Goal: Task Accomplishment & Management: Use online tool/utility

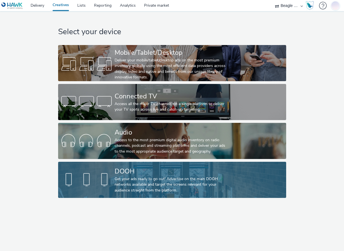
click at [209, 195] on div "DOOH Get your ads ready to go out! Advertise on the main DOOH networks availabl…" at bounding box center [171, 180] width 113 height 36
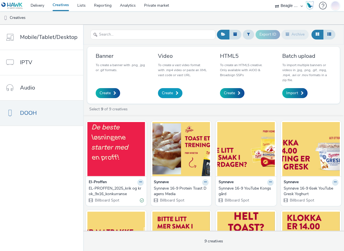
click at [168, 94] on span "Create" at bounding box center [167, 93] width 11 height 6
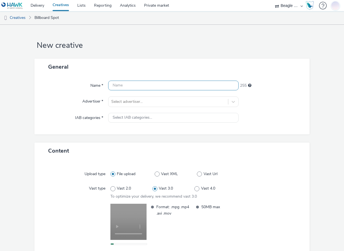
click at [123, 85] on input "text" at bounding box center [173, 86] width 131 height 10
click at [131, 87] on input "text" at bounding box center [173, 86] width 131 height 10
type input "El-proffen-ryggeproffen-branding"
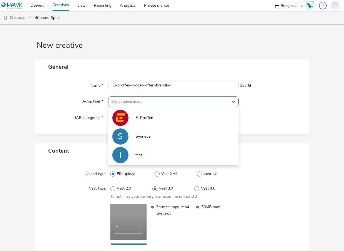
click at [138, 103] on div at bounding box center [168, 101] width 114 height 7
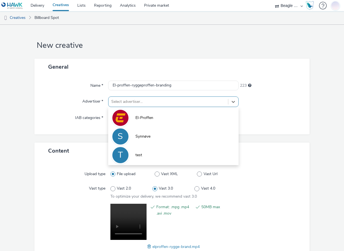
click at [140, 120] on span "El-Proffen" at bounding box center [144, 118] width 18 height 6
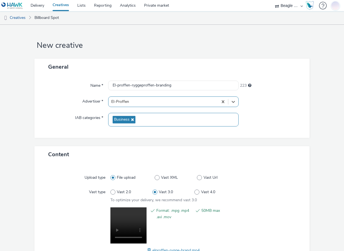
scroll to position [39, 0]
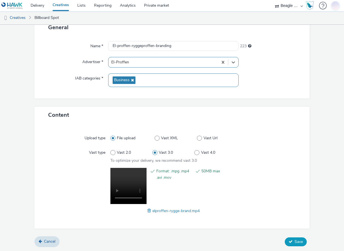
click at [295, 240] on span "Save" at bounding box center [298, 241] width 8 height 5
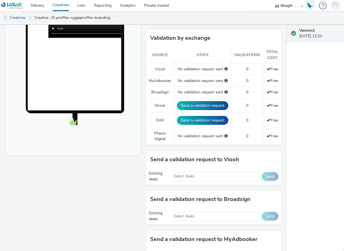
scroll to position [139, 0]
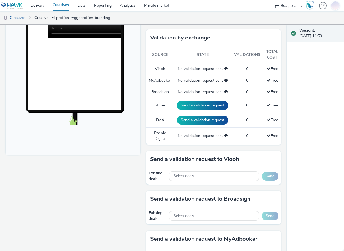
click at [181, 170] on div "Existing deals Select deals... Send" at bounding box center [213, 176] width 135 height 17
click at [182, 176] on span "Select deals..." at bounding box center [184, 176] width 23 height 5
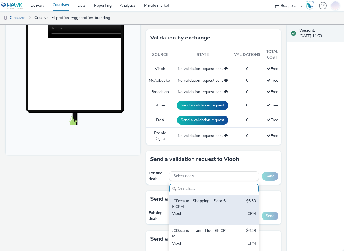
click at [191, 206] on div "JCDecaux - Shopping - Floor 65 CPM" at bounding box center [199, 203] width 55 height 11
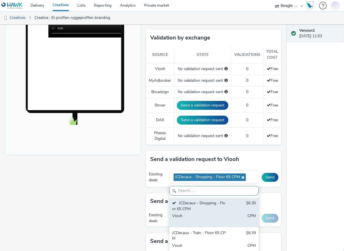
click at [196, 233] on div "JCDecaux - Train - Floor 65 CPM" at bounding box center [199, 235] width 55 height 11
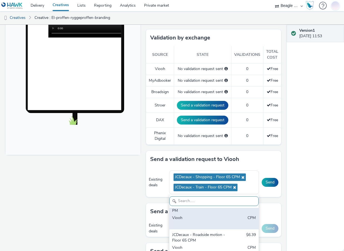
click at [200, 215] on div "Viooh" at bounding box center [199, 220] width 55 height 11
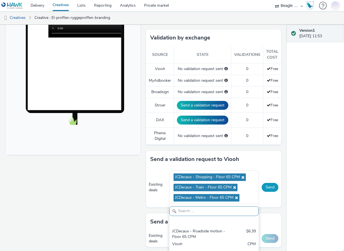
click at [267, 188] on button "Send" at bounding box center [270, 187] width 17 height 9
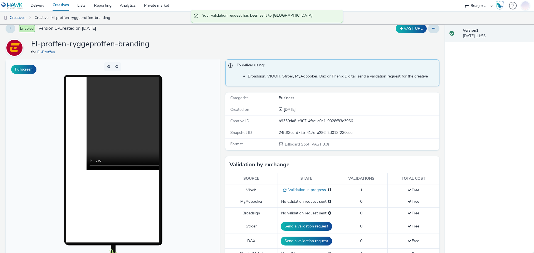
scroll to position [0, 0]
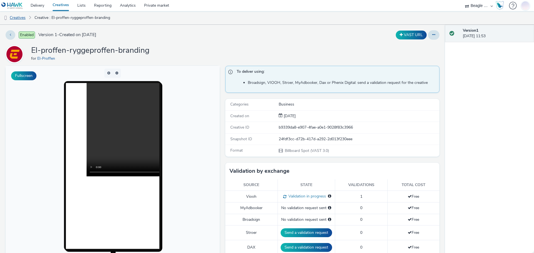
click at [26, 18] on link "Creatives" at bounding box center [14, 17] width 28 height 13
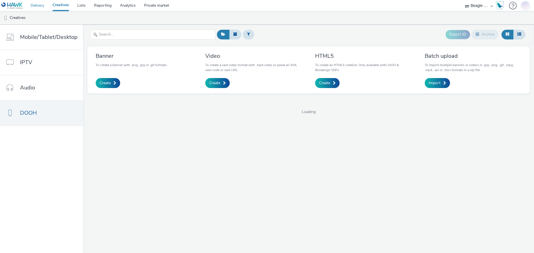
click at [44, 8] on link "Delivery" at bounding box center [37, 5] width 22 height 11
